Goal: Navigation & Orientation: Find specific page/section

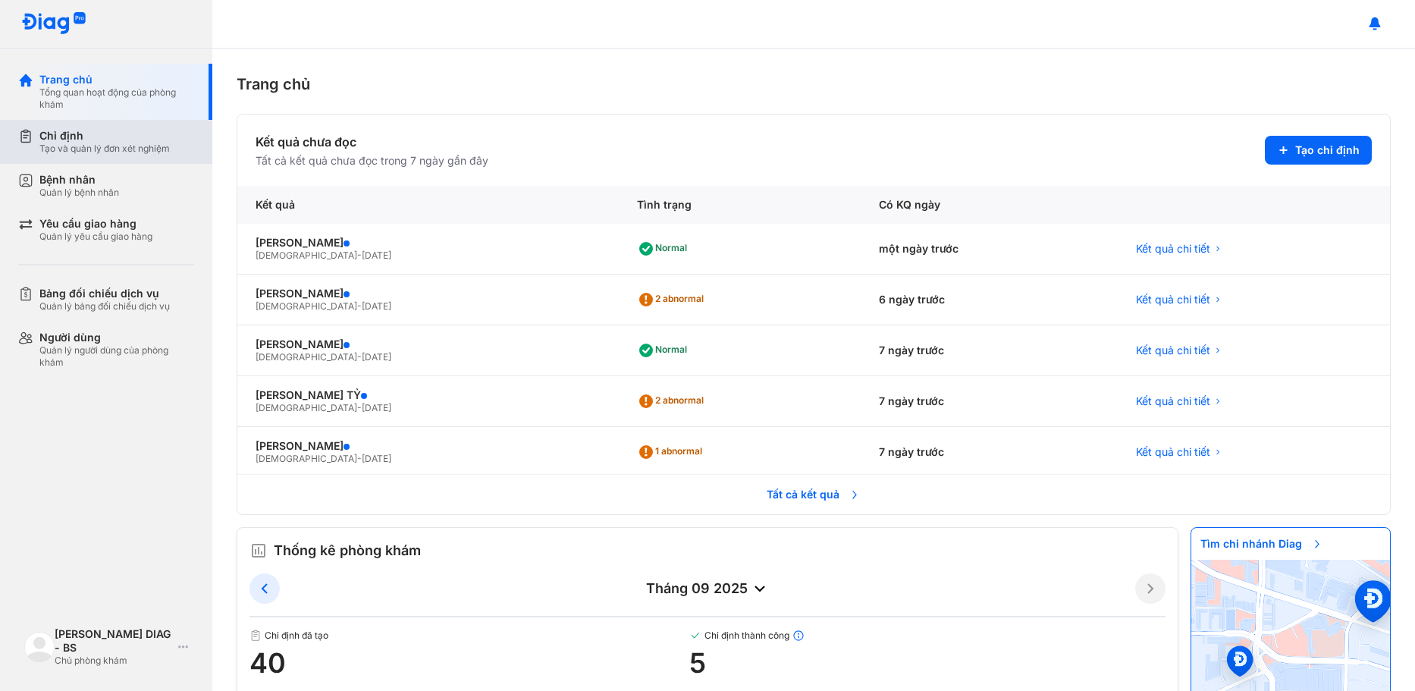
click at [75, 130] on div "Chỉ định" at bounding box center [104, 136] width 130 height 14
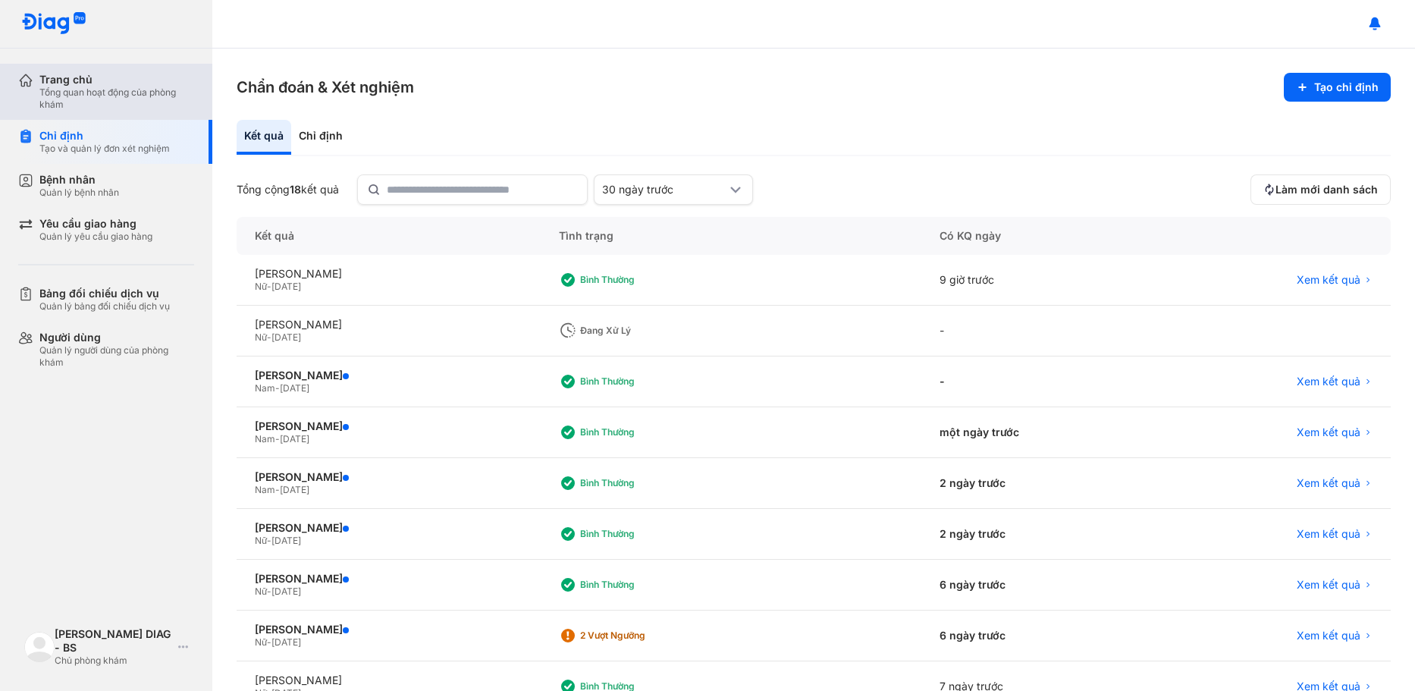
click at [90, 102] on div "Tổng quan hoạt động của phòng khám" at bounding box center [116, 98] width 155 height 24
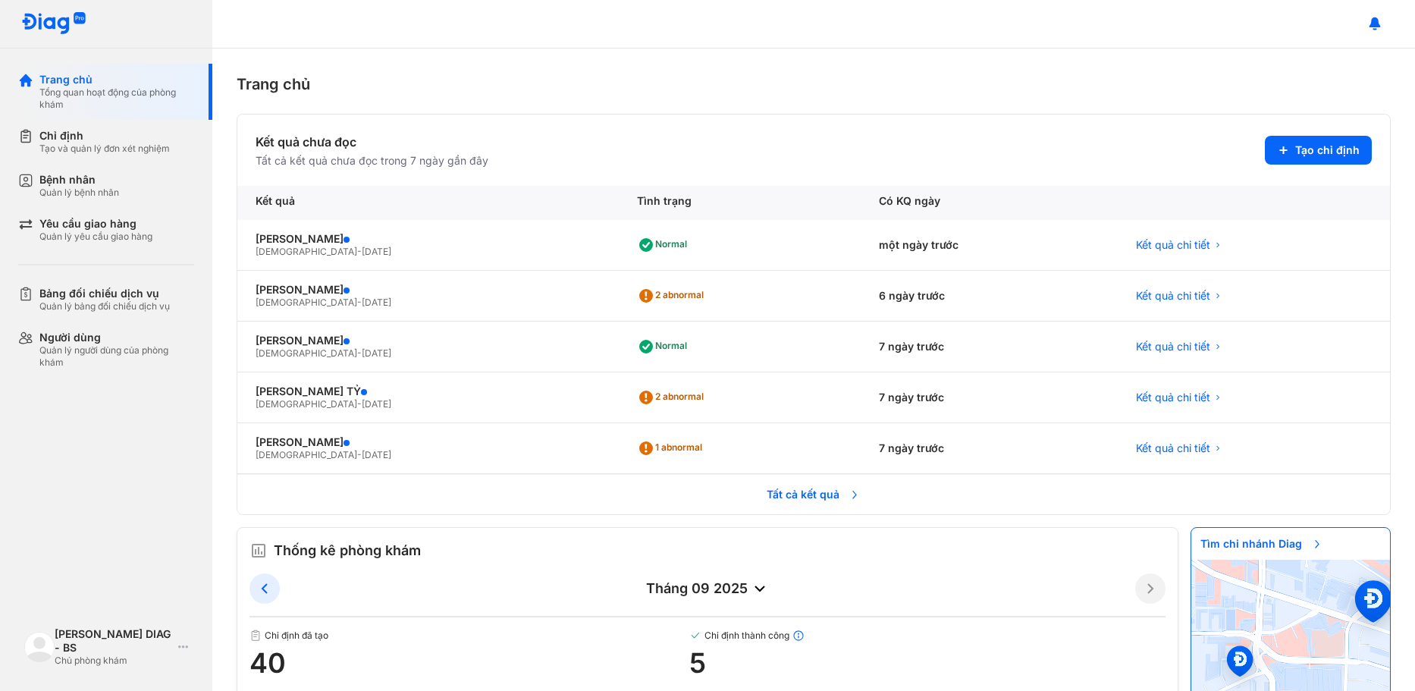
scroll to position [50, 0]
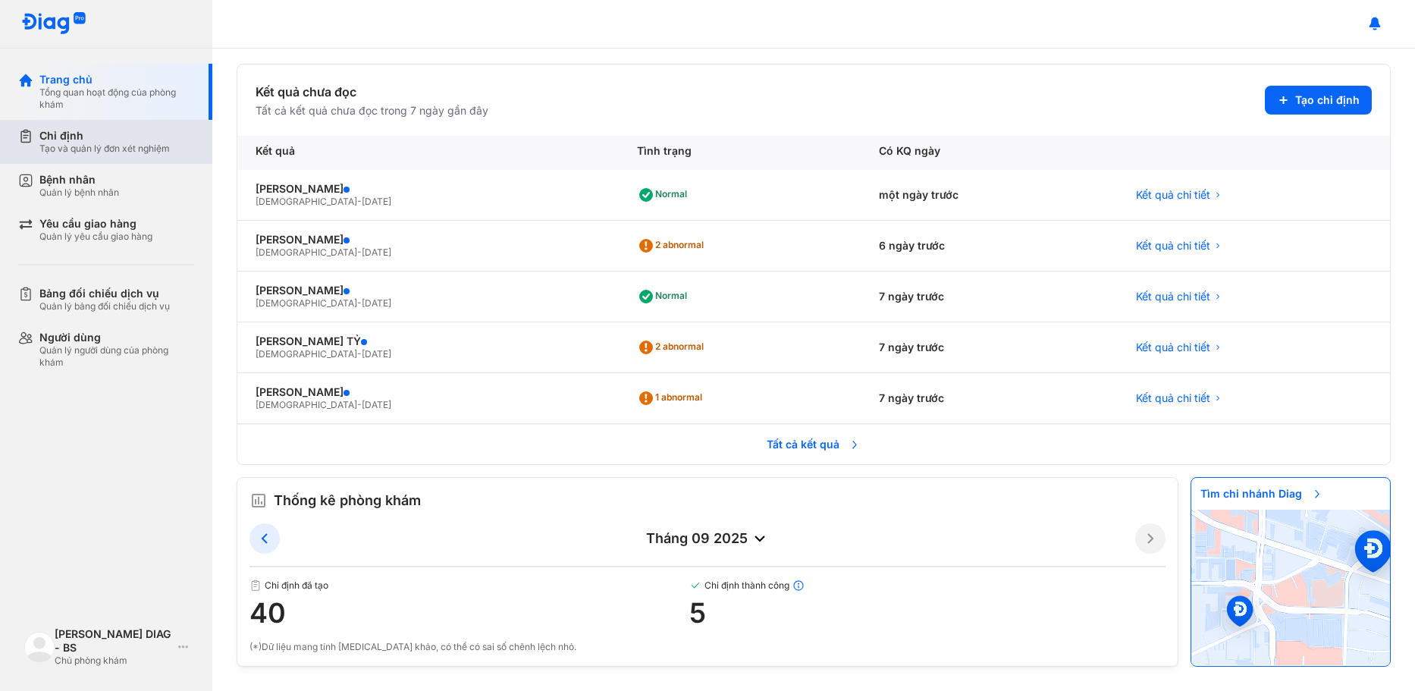
click at [57, 147] on div "Tạo và quản lý đơn xét nghiệm" at bounding box center [104, 149] width 130 height 12
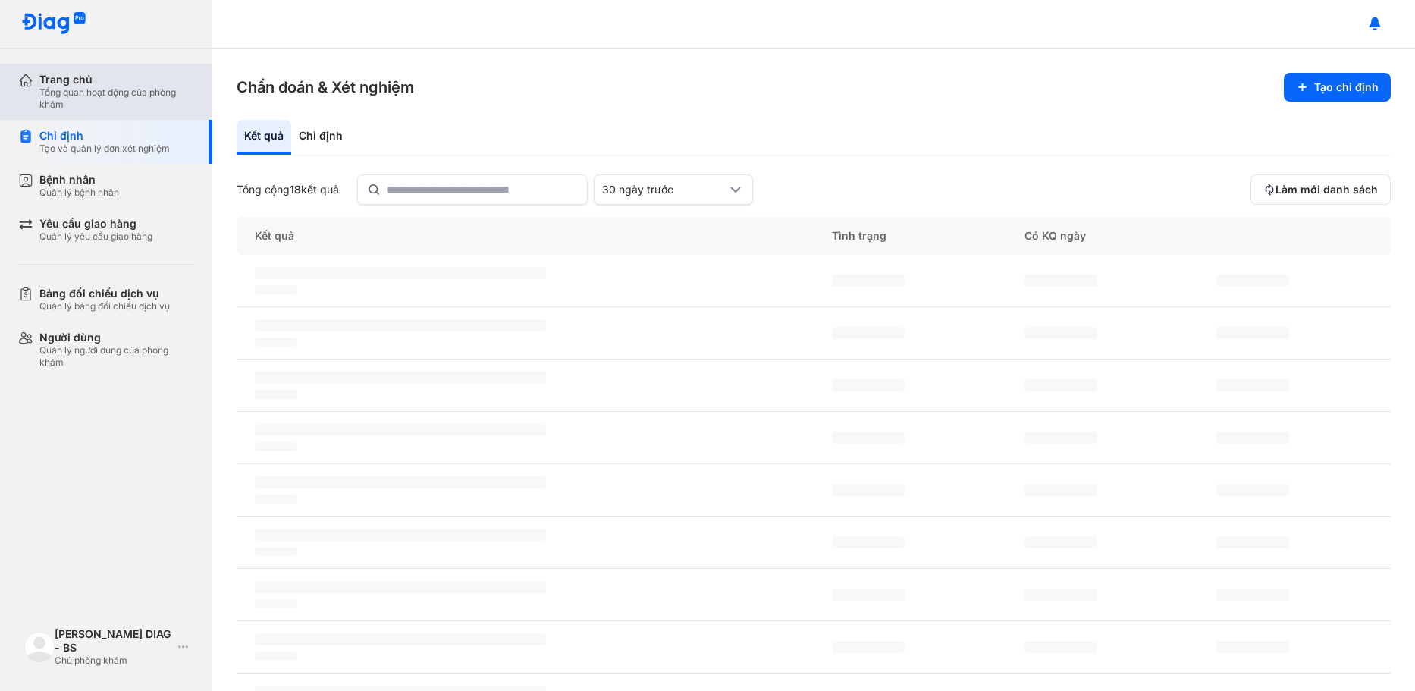
click at [65, 77] on div "Trang chủ" at bounding box center [116, 80] width 155 height 14
